Goal: Information Seeking & Learning: Learn about a topic

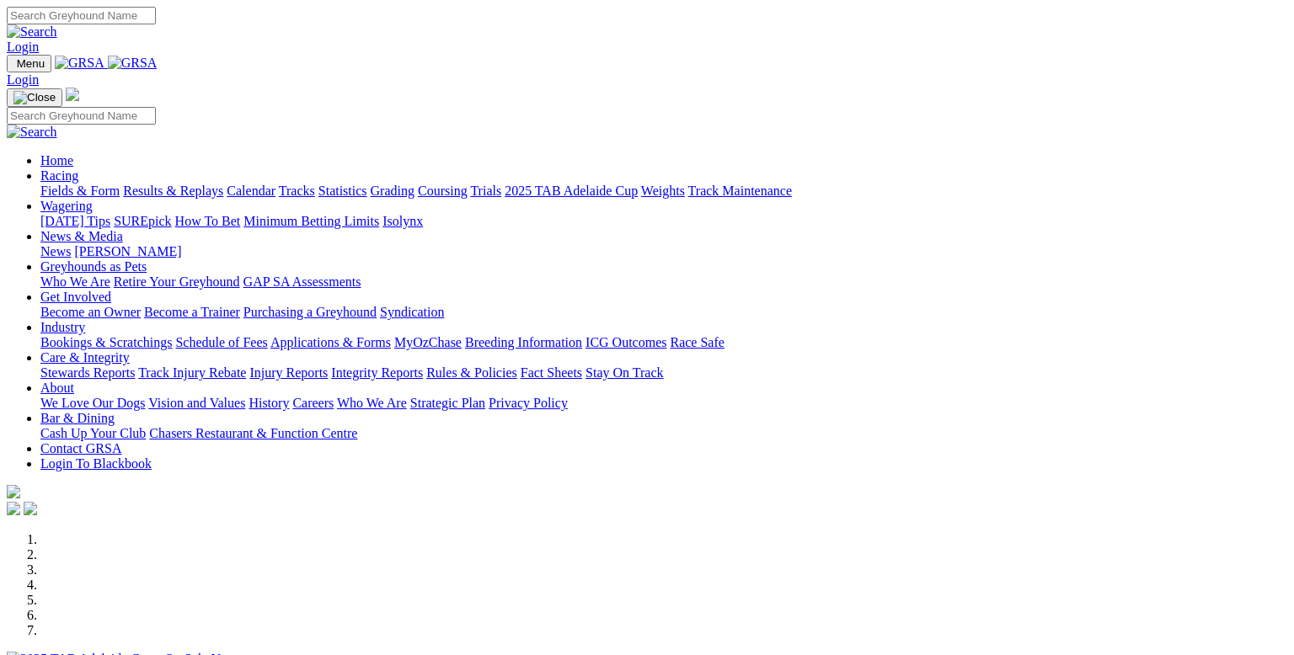
scroll to position [627, 0]
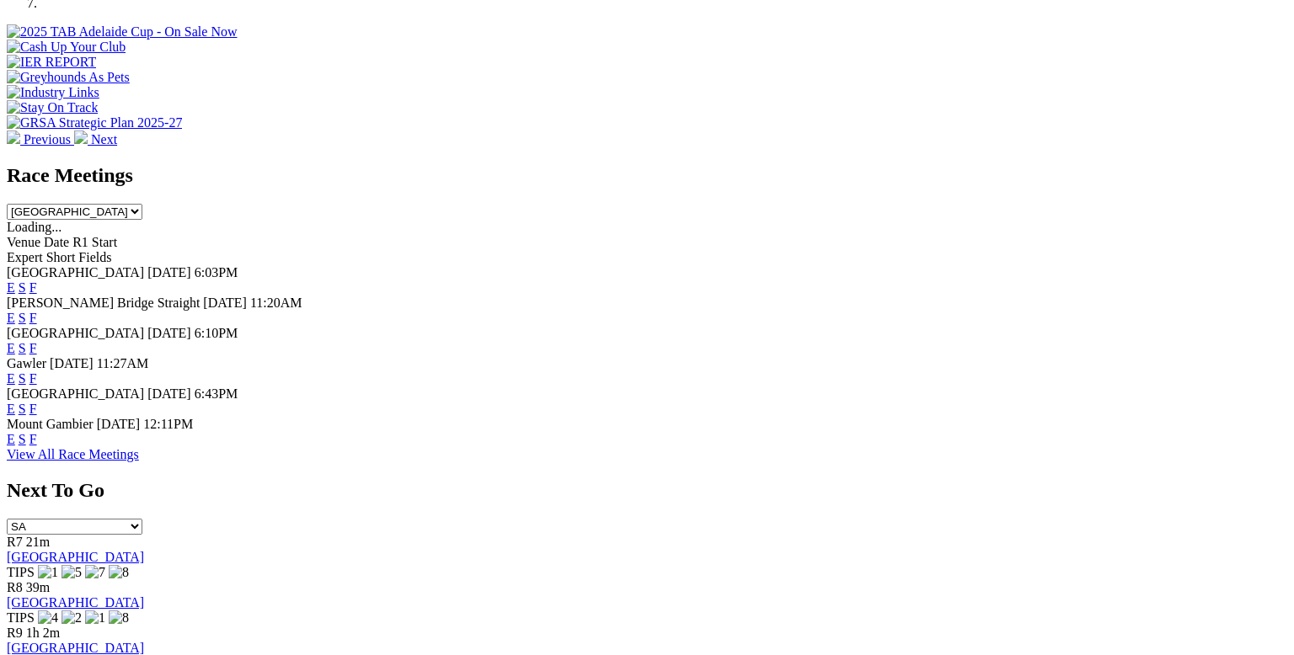
click at [142, 204] on select "[GEOGRAPHIC_DATA] [GEOGRAPHIC_DATA] [GEOGRAPHIC_DATA] [GEOGRAPHIC_DATA] [GEOGRA…" at bounding box center [75, 212] width 136 height 16
select select "[GEOGRAPHIC_DATA]"
click at [142, 204] on select "[GEOGRAPHIC_DATA] [GEOGRAPHIC_DATA] [GEOGRAPHIC_DATA] [GEOGRAPHIC_DATA] [GEOGRA…" at bounding box center [75, 212] width 136 height 16
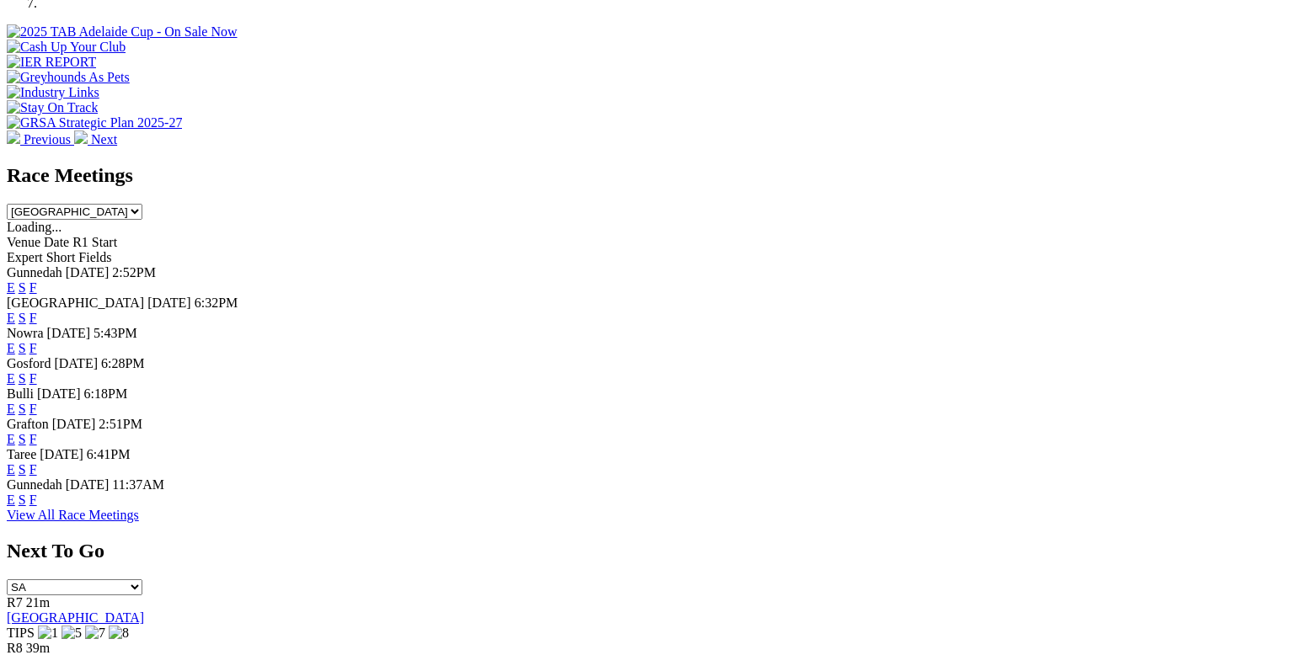
click at [15, 311] on link "E" at bounding box center [11, 318] width 8 height 14
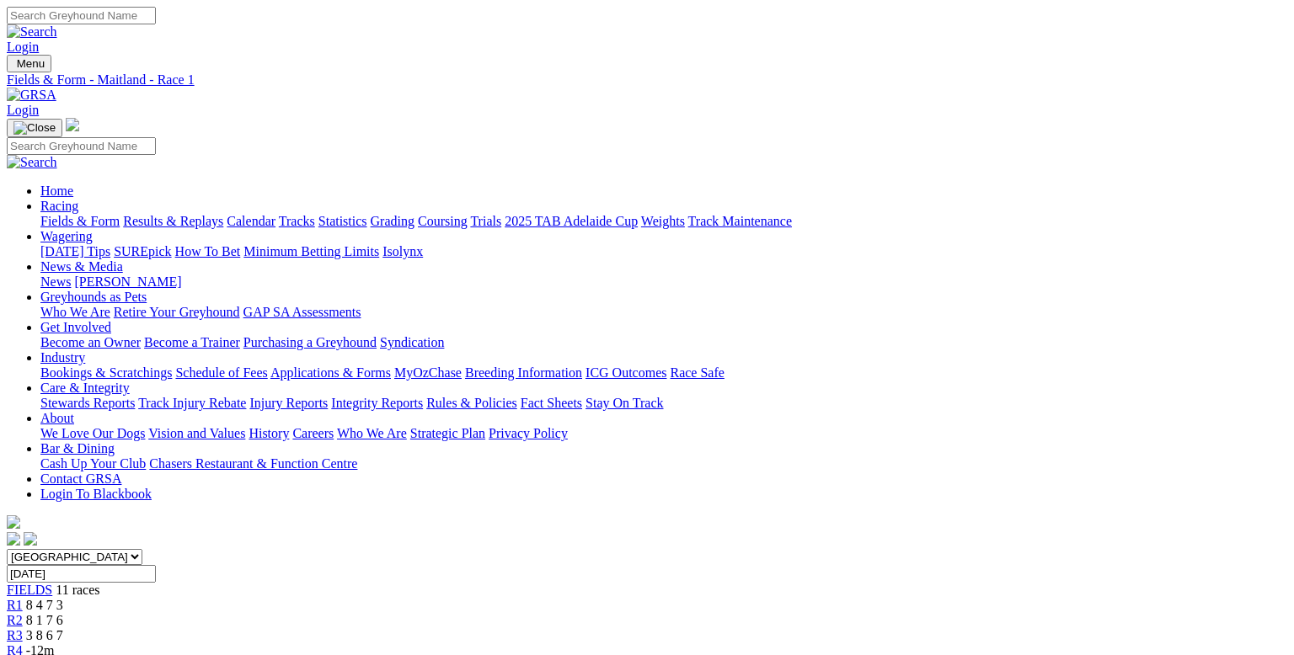
click at [43, 654] on span "9m" at bounding box center [34, 666] width 17 height 14
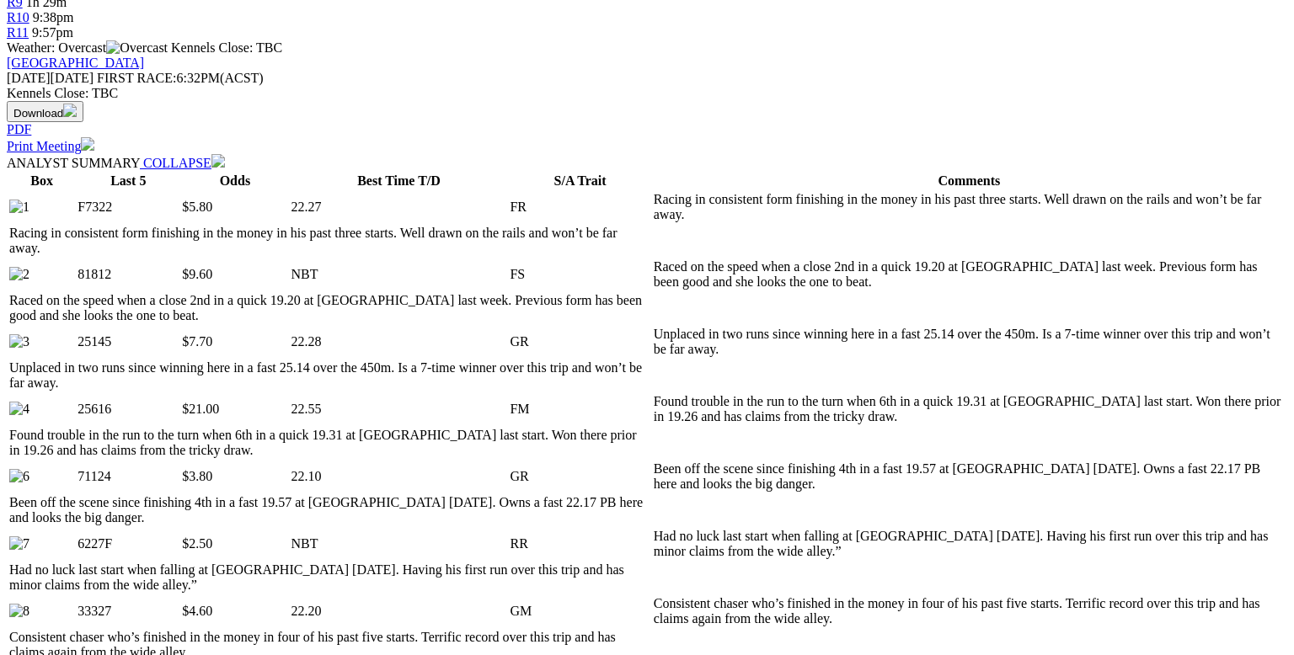
scroll to position [672, 0]
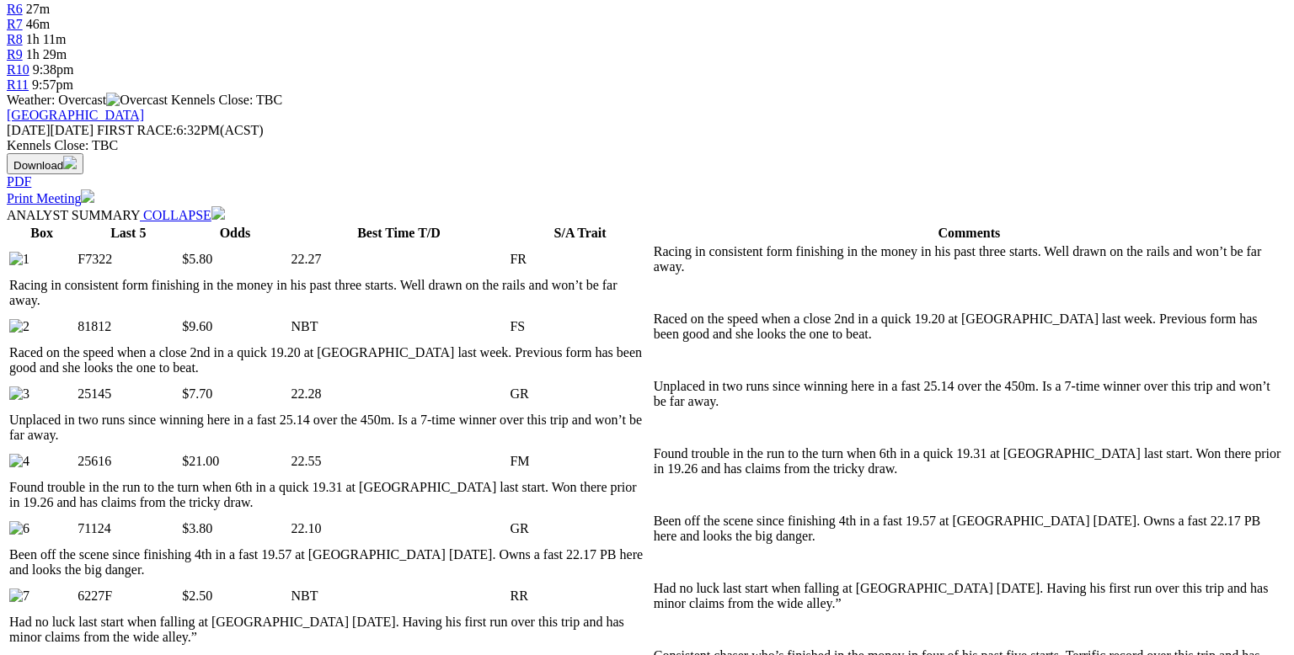
select select "10"
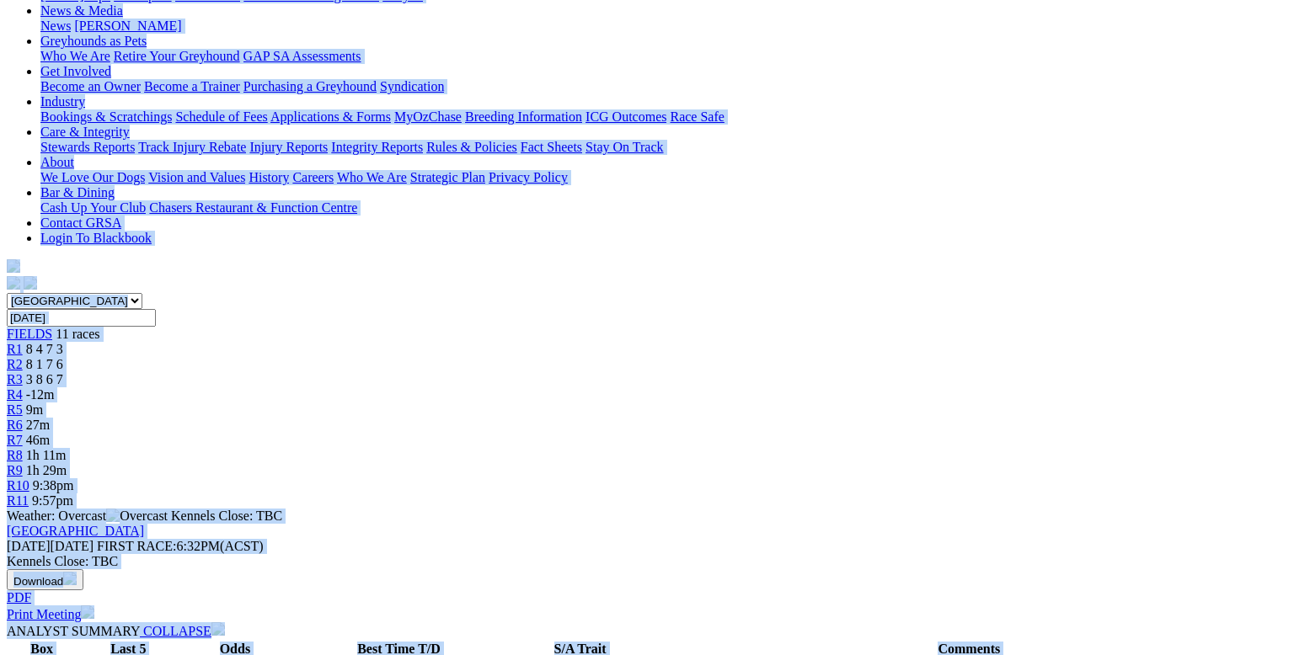
scroll to position [276, 0]
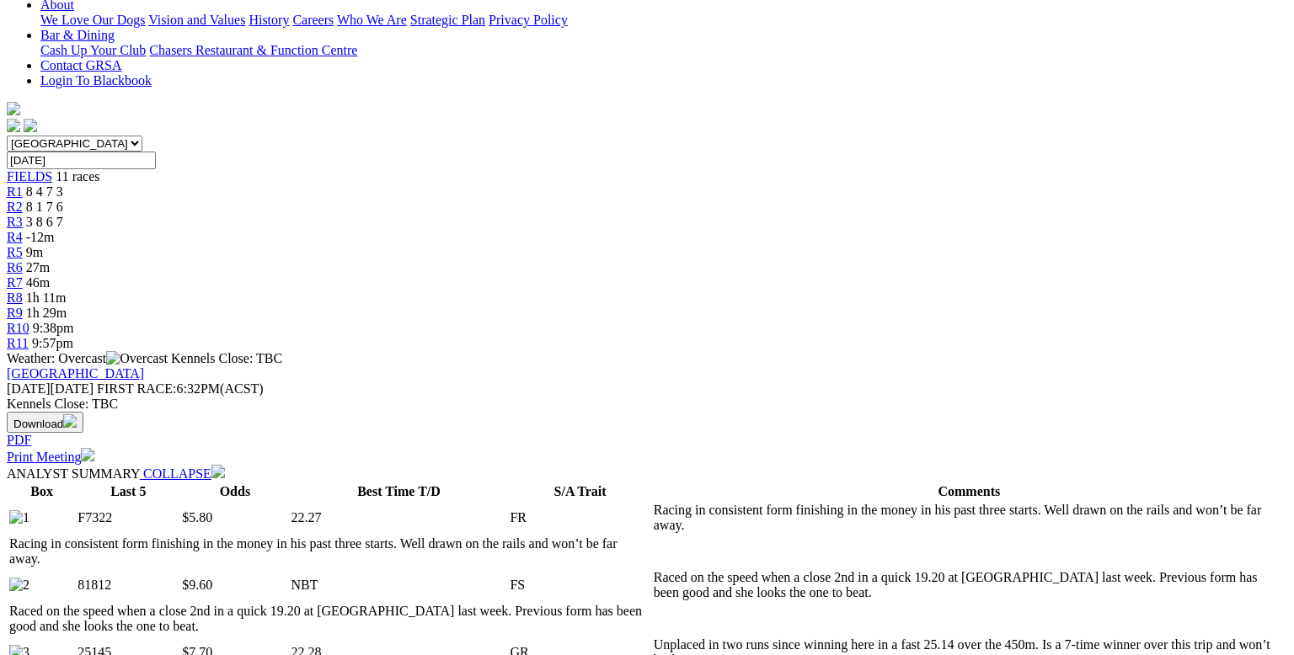
scroll to position [0, 0]
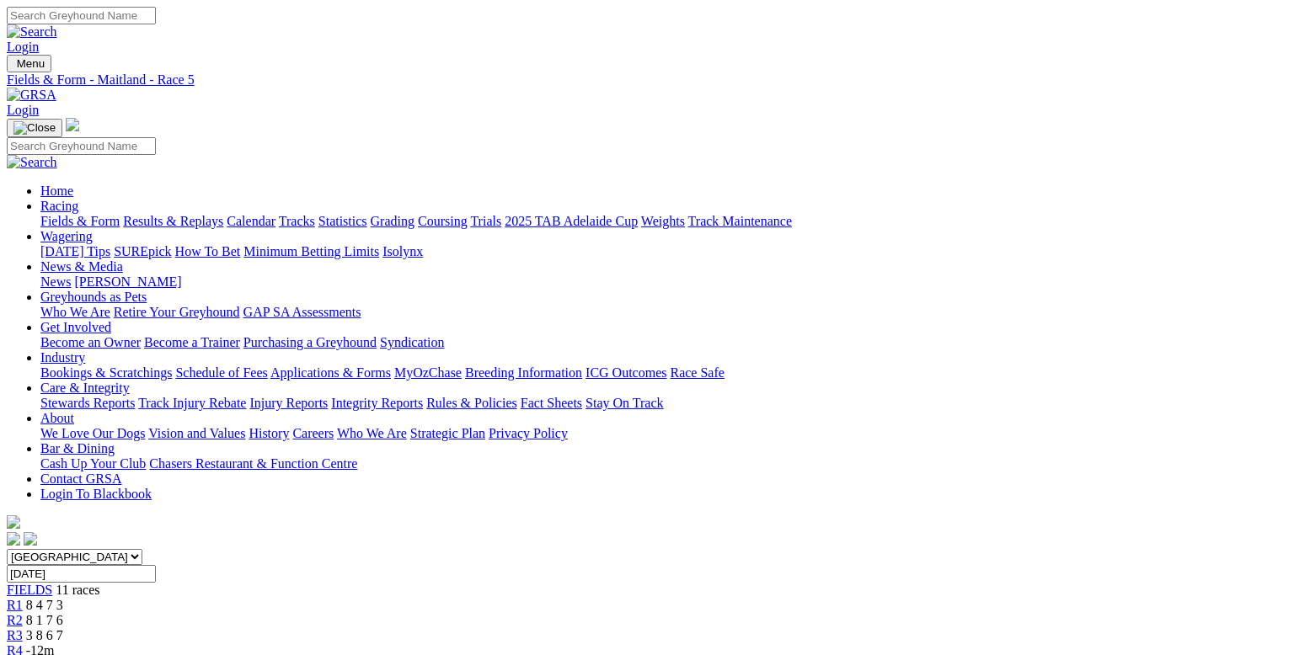
click at [839, 226] on link "PDF" at bounding box center [826, 218] width 24 height 14
click at [142, 549] on select "South Australia New South Wales Northern Territory Queensland Tasmania Victoria…" at bounding box center [75, 557] width 136 height 16
select select "QLD"
click at [120, 549] on select "South Australia New South Wales Northern Territory Queensland Tasmania Victoria…" at bounding box center [75, 557] width 136 height 16
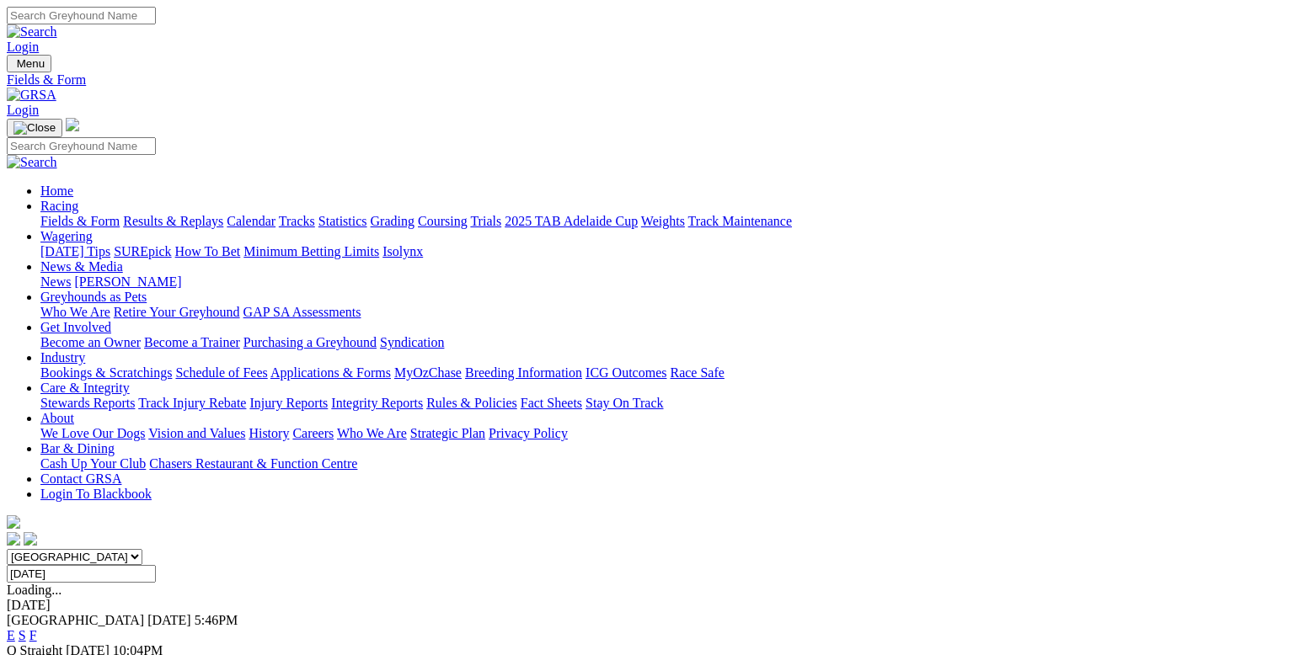
click at [15, 628] on link "E" at bounding box center [11, 635] width 8 height 14
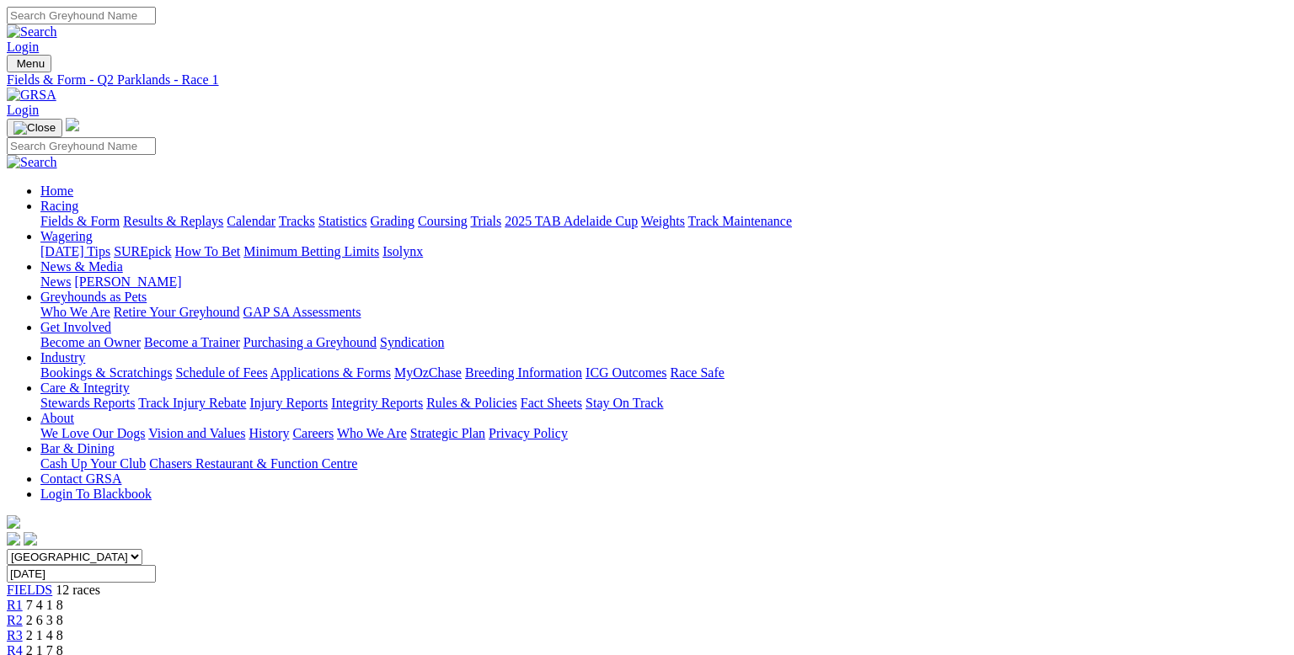
type input "[DATE], [DATE]"
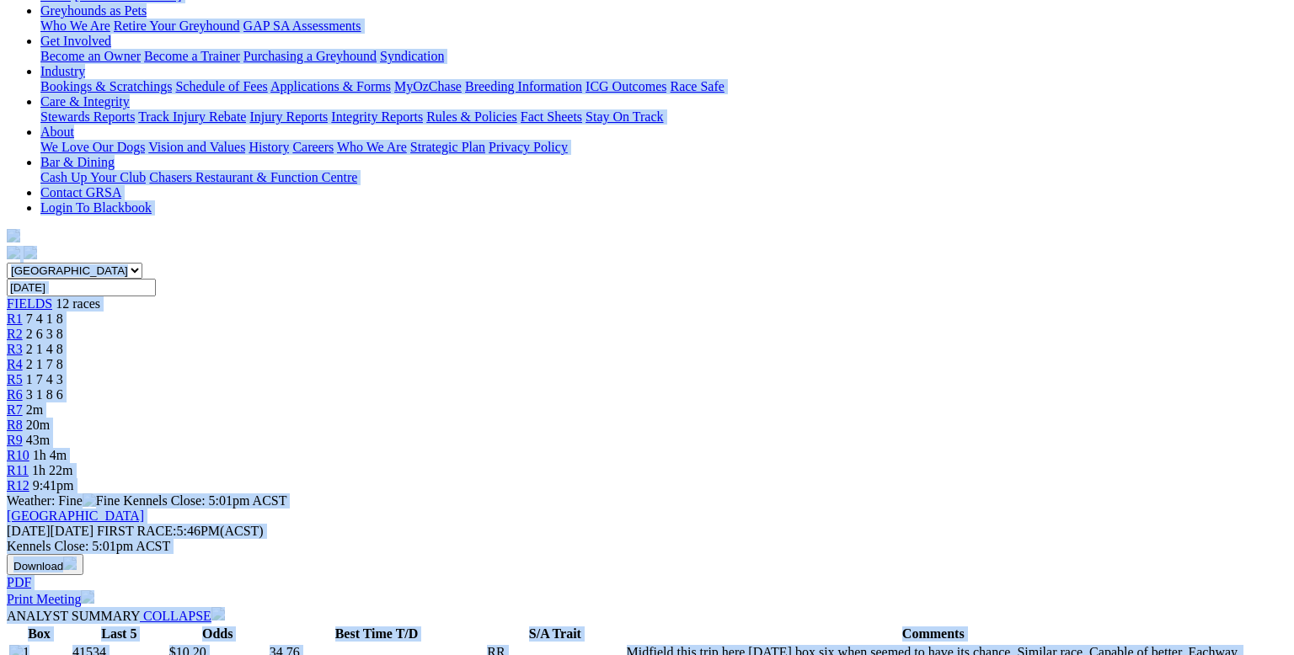
scroll to position [283, 0]
